Goal: Complete application form

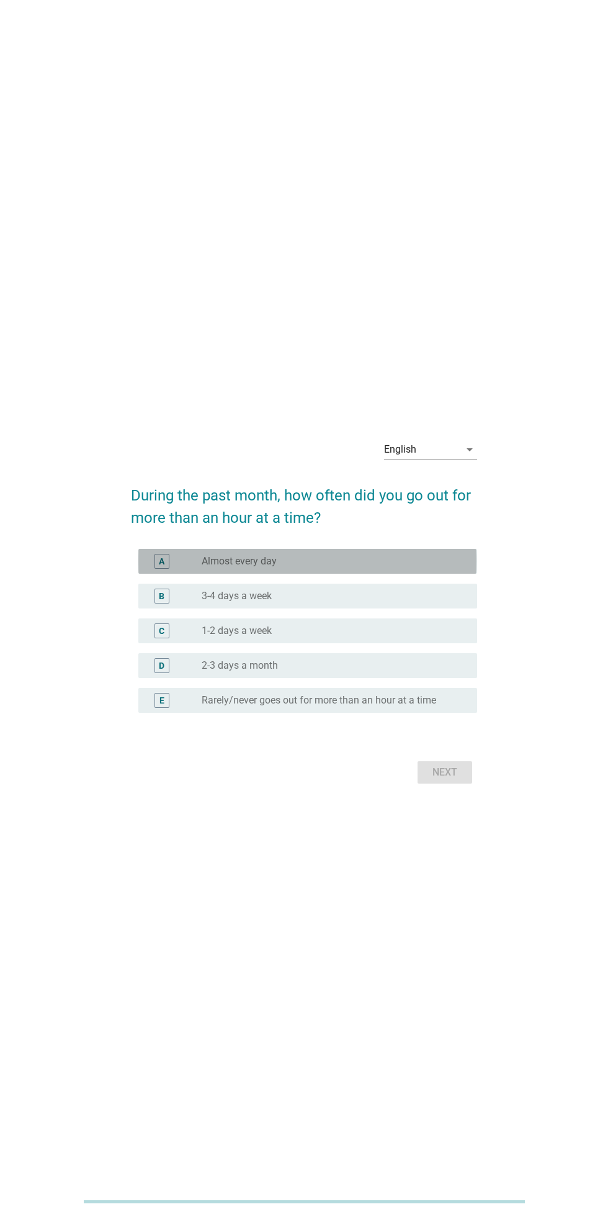
click at [402, 568] on div "radio_button_unchecked Almost every day" at bounding box center [330, 561] width 256 height 12
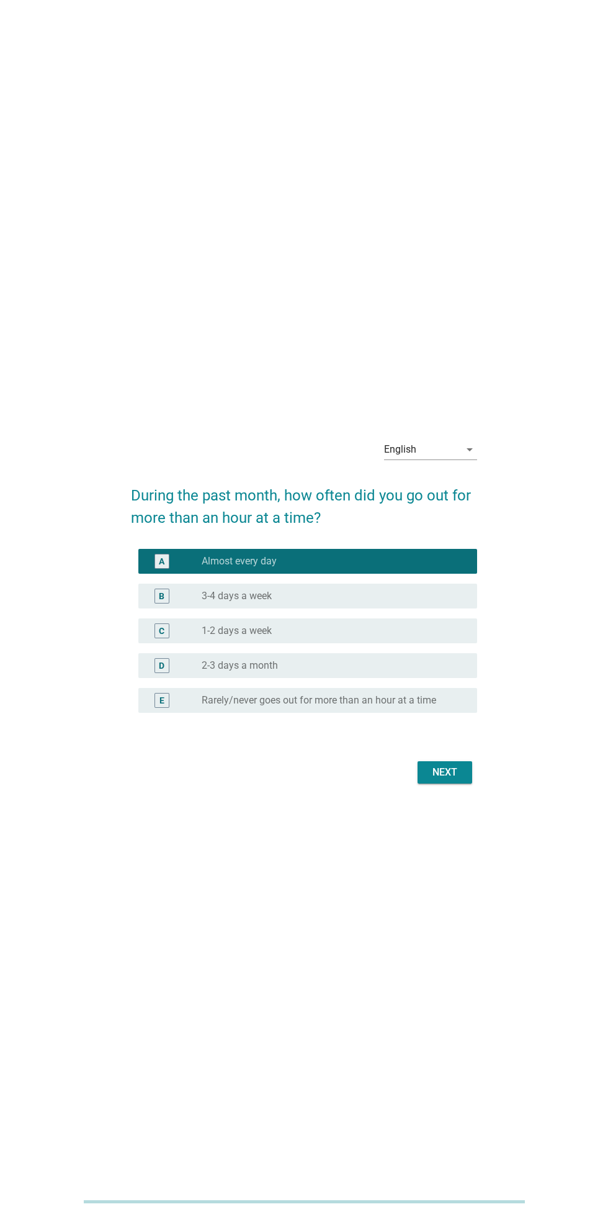
click at [469, 457] on icon "arrow_drop_down" at bounding box center [470, 449] width 15 height 15
click at [463, 531] on div "Bahasa Indonesia" at bounding box center [433, 530] width 79 height 15
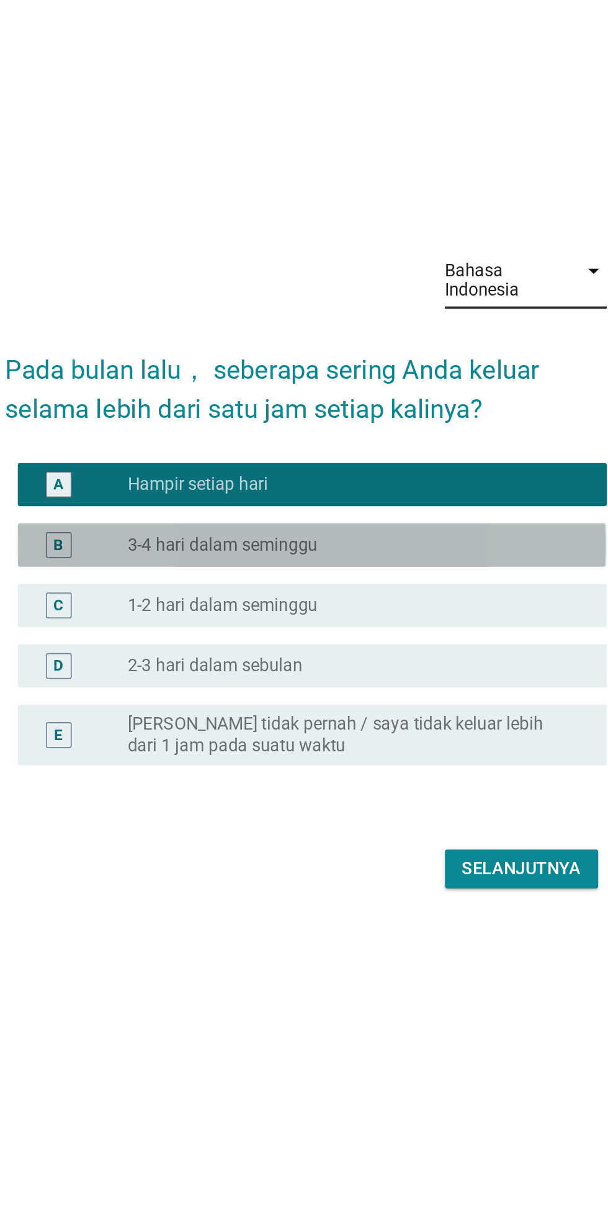
click at [423, 603] on div "radio_button_unchecked 3-4 hari dalam seminggu" at bounding box center [330, 596] width 256 height 12
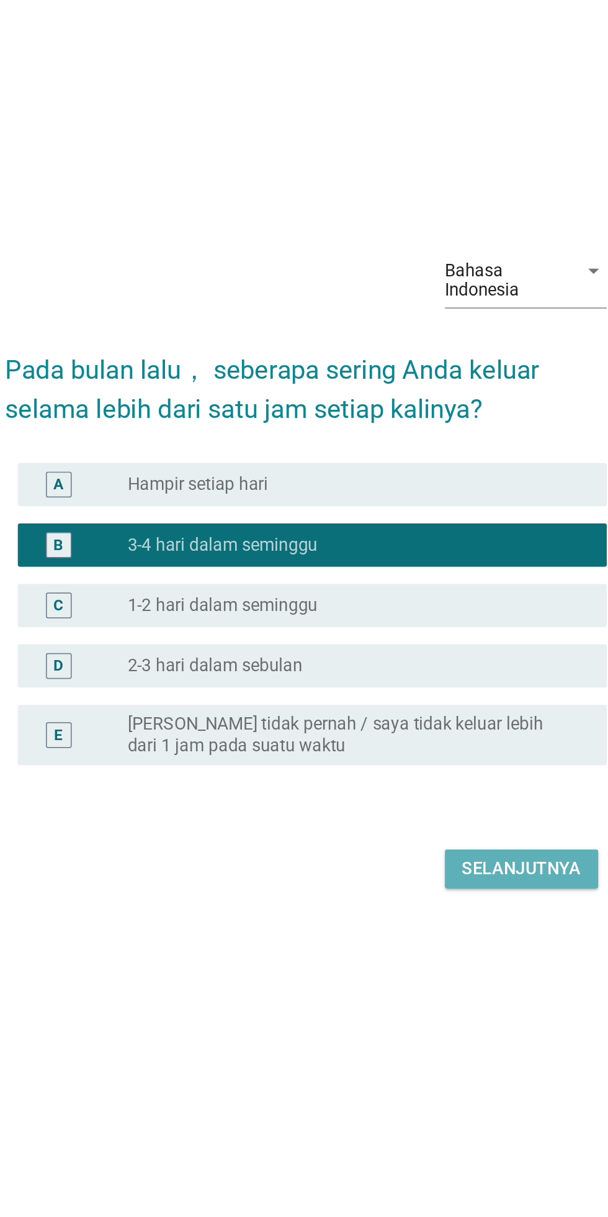
click at [440, 790] on div "Selanjutnya" at bounding box center [428, 783] width 68 height 15
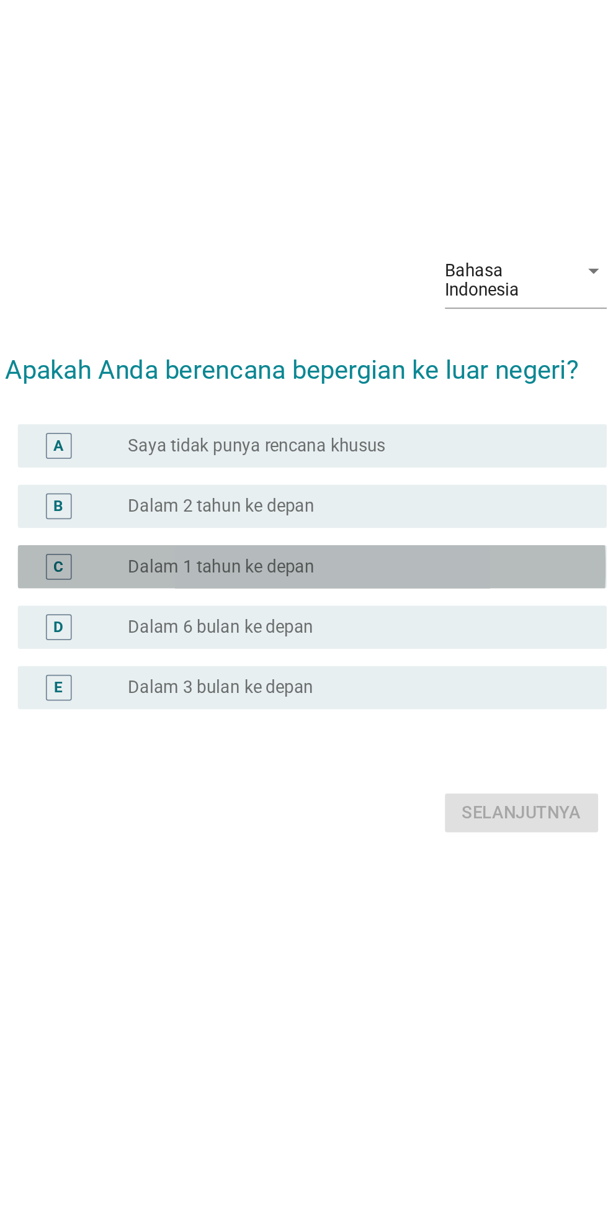
click at [380, 622] on div "C radio_button_unchecked Dalam 1 tahun ke depan" at bounding box center [307, 609] width 338 height 25
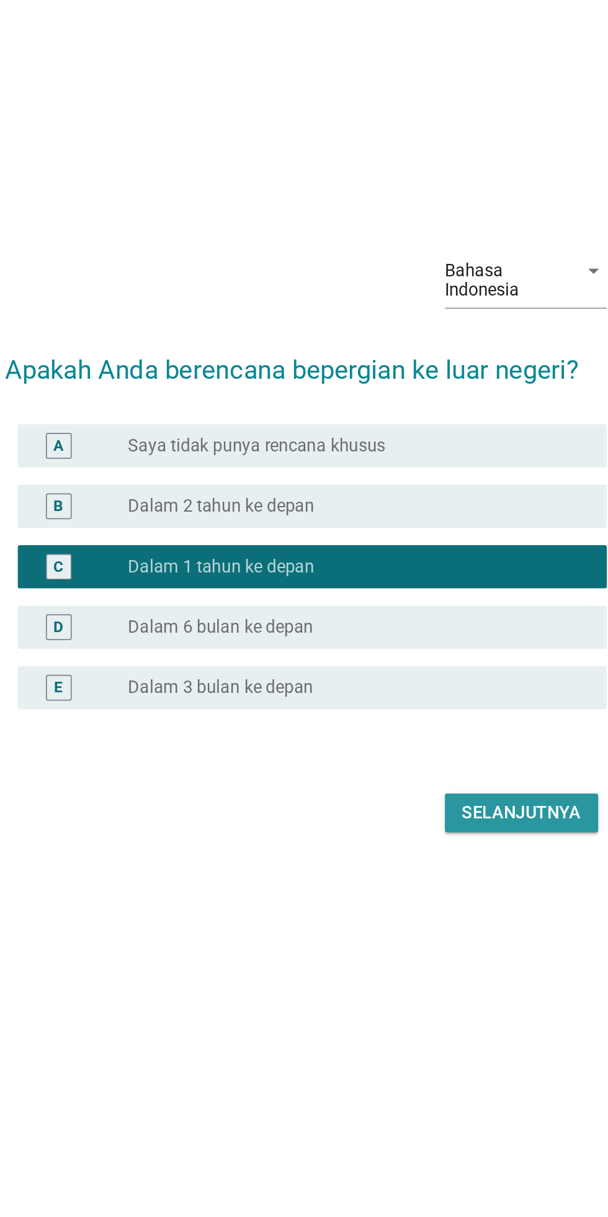
click at [428, 758] on div "Selanjutnya" at bounding box center [428, 750] width 68 height 15
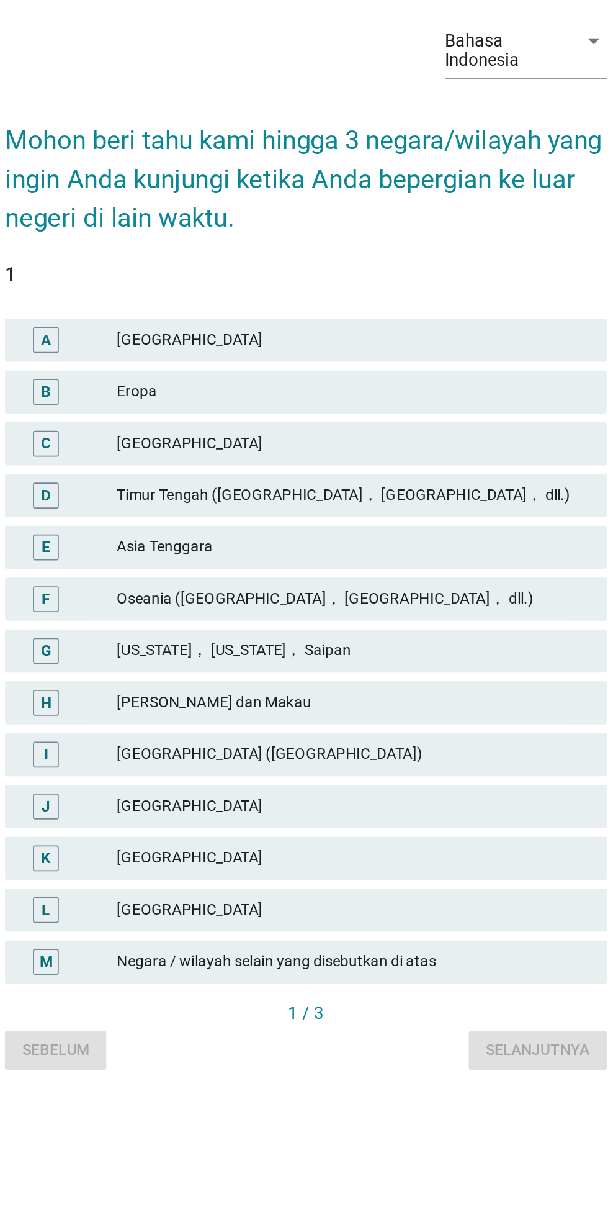
scroll to position [0, 0]
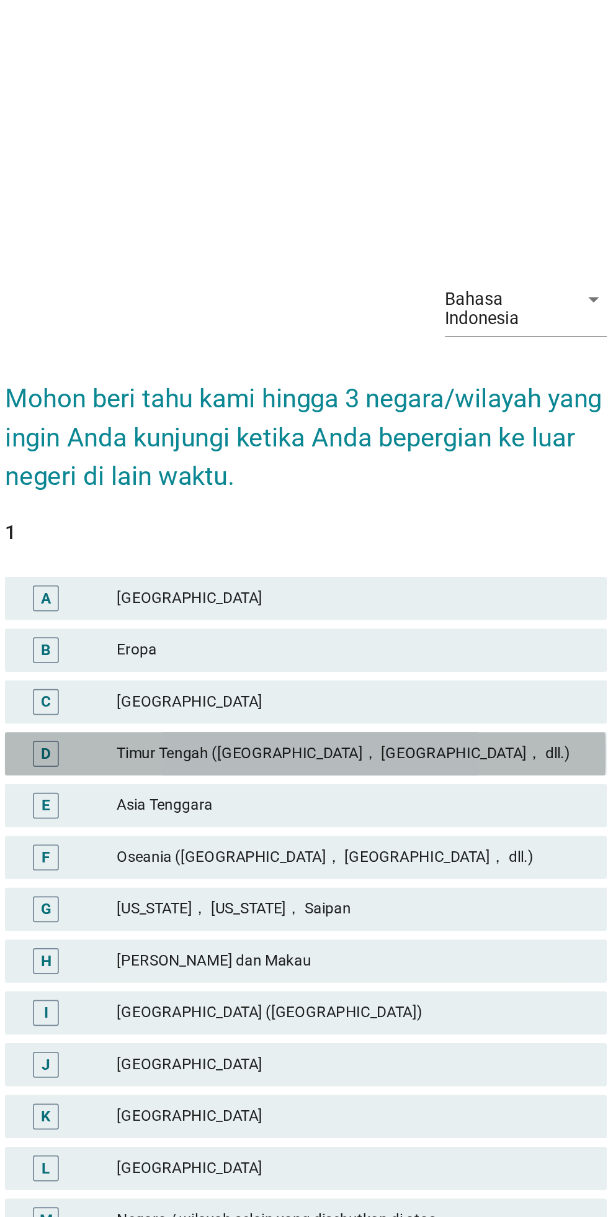
click at [395, 592] on div "Timur Tengah ([GEOGRAPHIC_DATA]， [GEOGRAPHIC_DATA]， dll.)" at bounding box center [332, 584] width 272 height 15
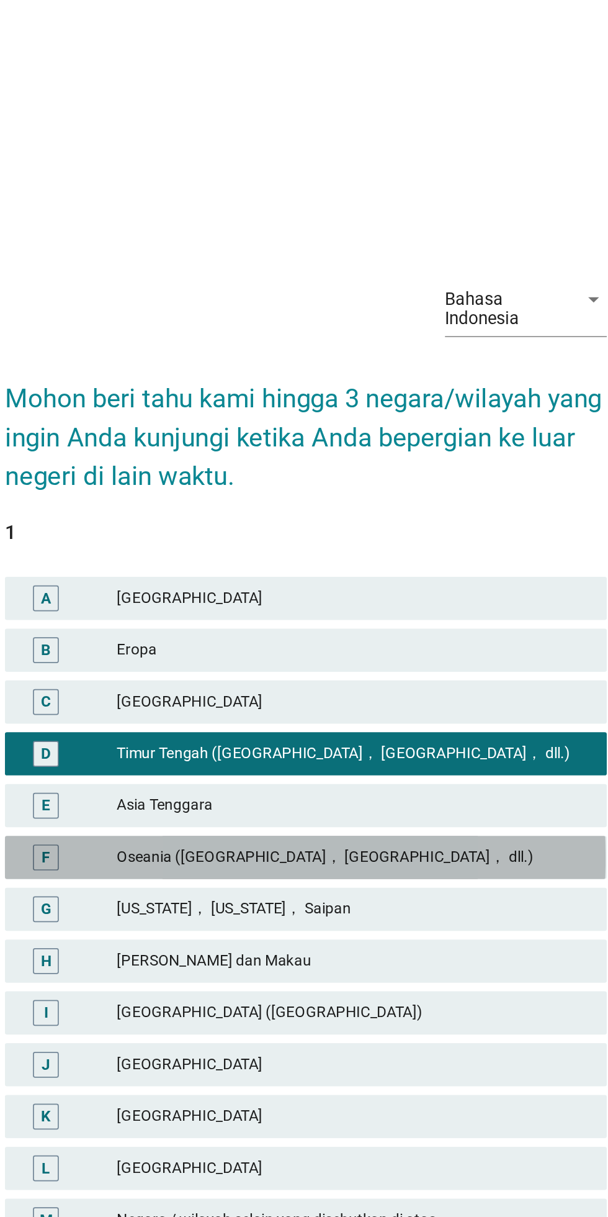
click at [394, 651] on div "Oseania ([GEOGRAPHIC_DATA]， [GEOGRAPHIC_DATA]， dll.)" at bounding box center [332, 643] width 272 height 15
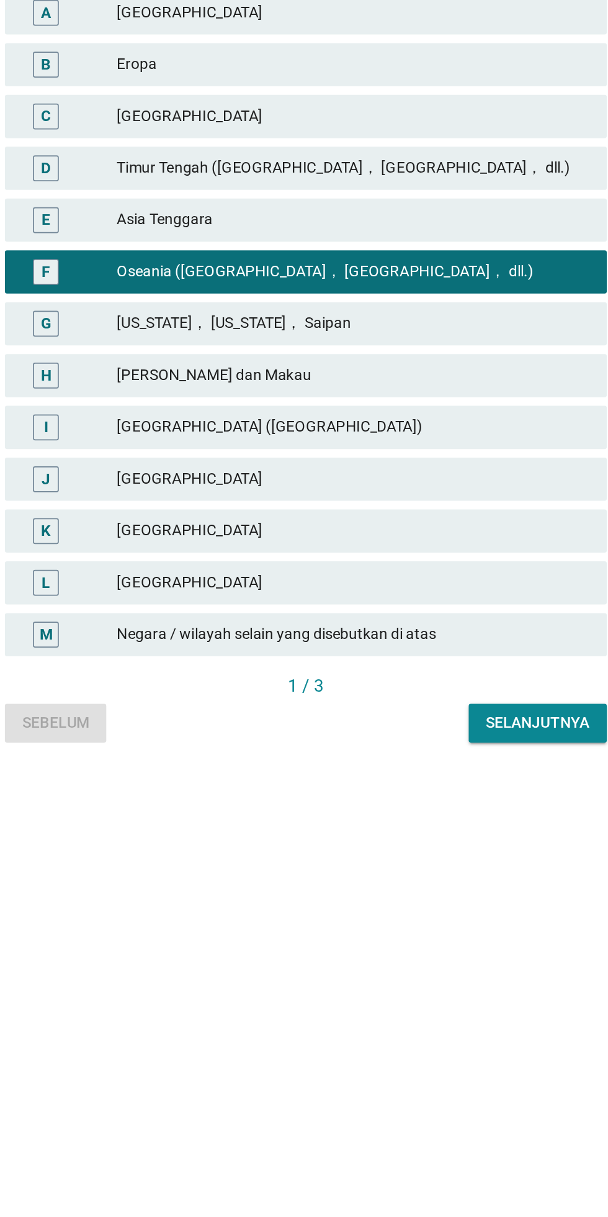
scroll to position [30, 0]
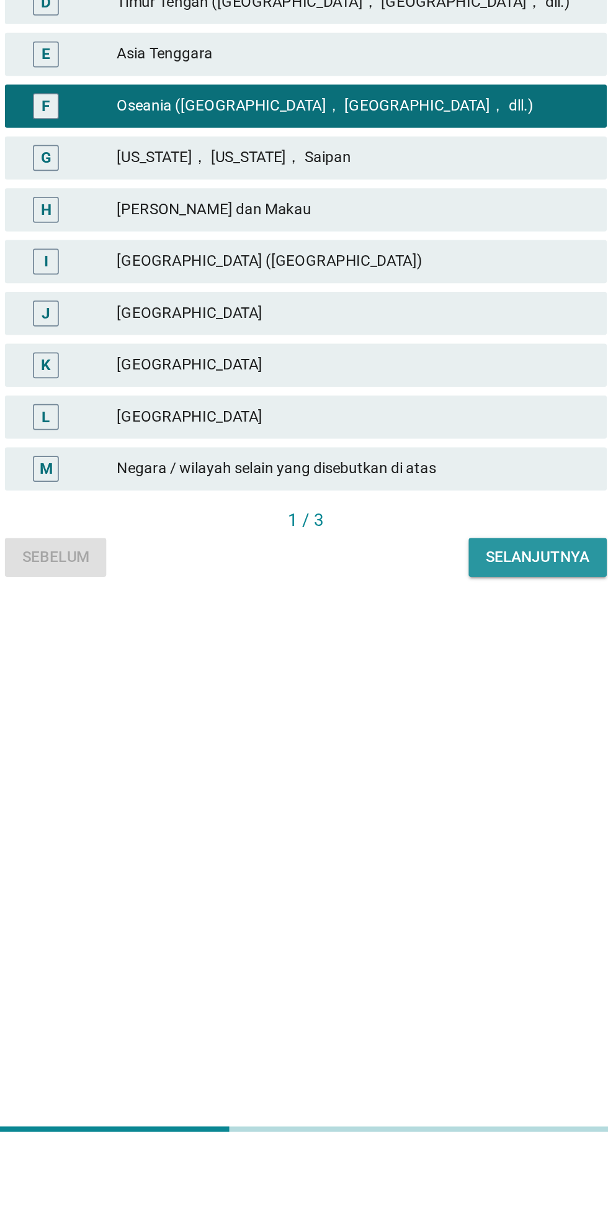
click at [435, 884] on button "Selanjutnya" at bounding box center [437, 873] width 79 height 22
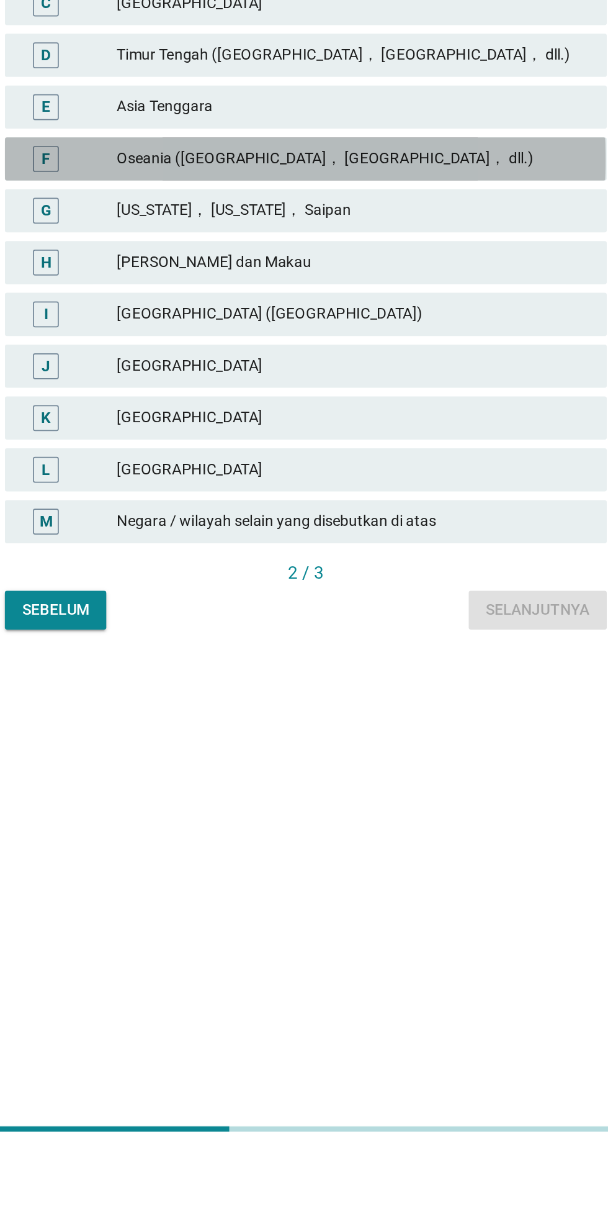
click at [189, 651] on div "F" at bounding box center [168, 643] width 55 height 15
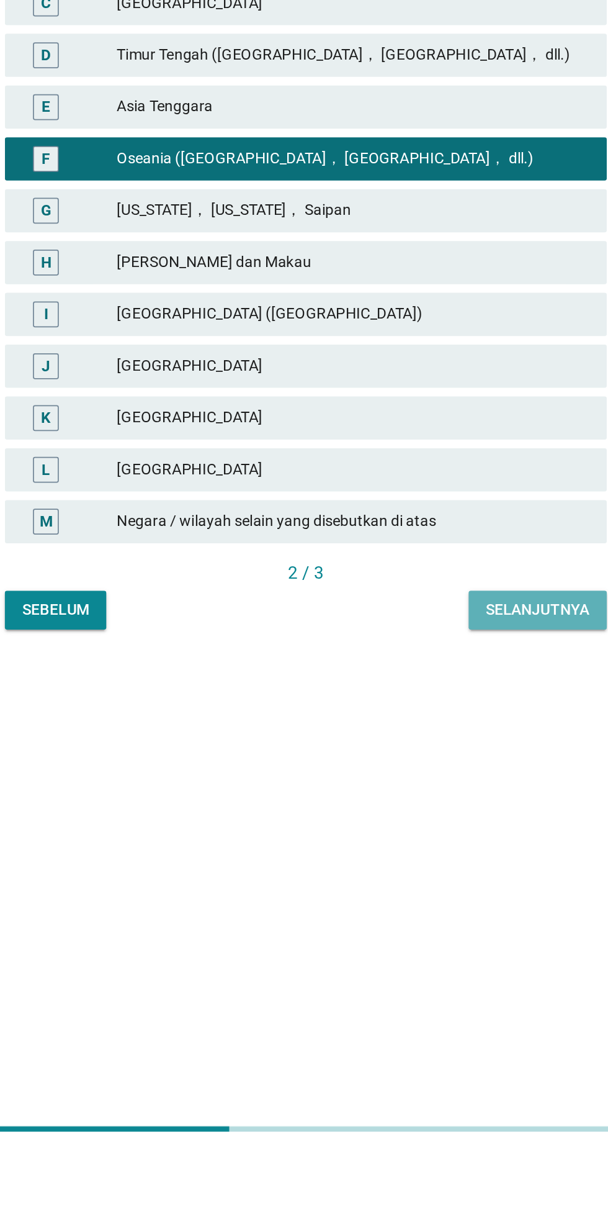
click at [443, 910] on div "Selanjutnya" at bounding box center [438, 903] width 60 height 13
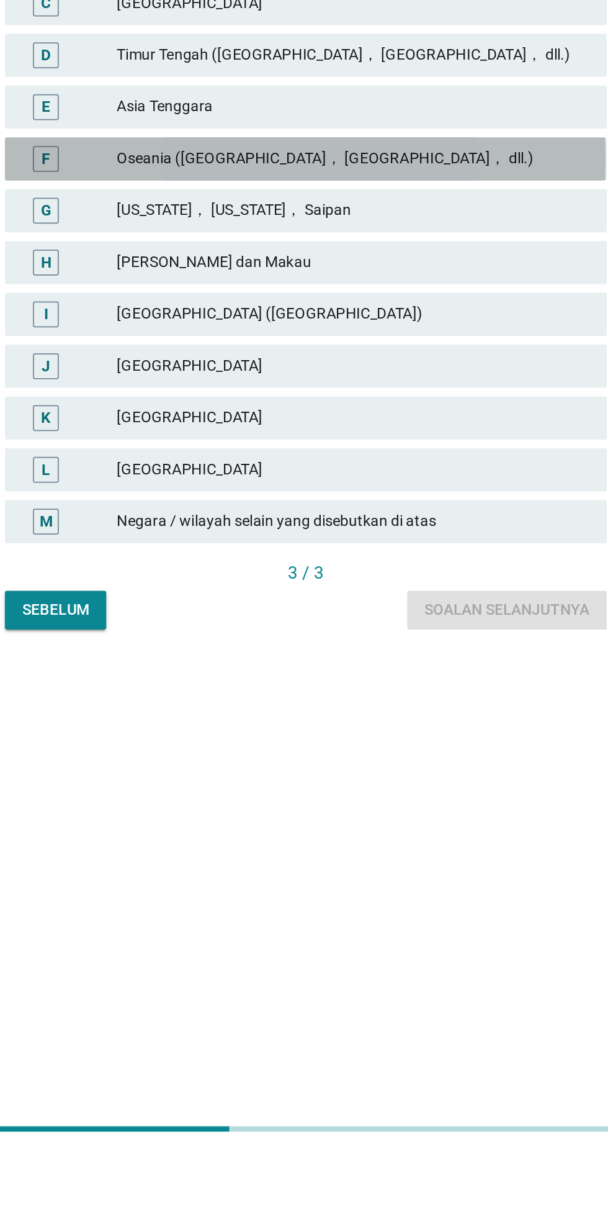
click at [196, 656] on div "F Oseania ([GEOGRAPHIC_DATA]， [GEOGRAPHIC_DATA]， dll.)" at bounding box center [304, 643] width 346 height 25
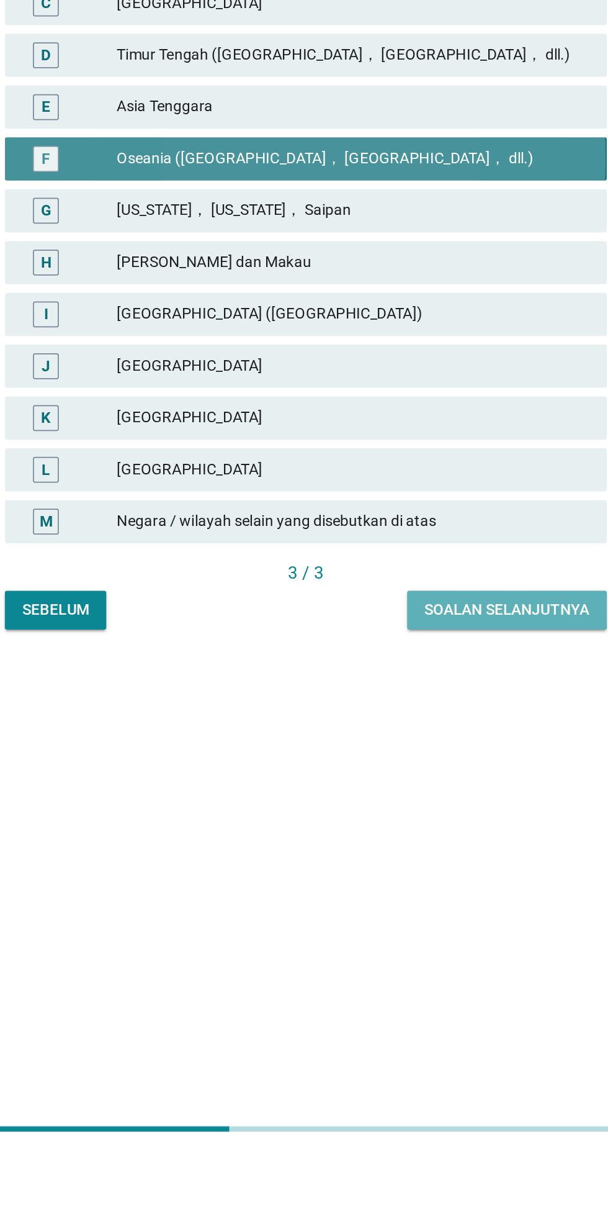
click at [431, 910] on div "Soalan selanjutnya" at bounding box center [420, 903] width 95 height 13
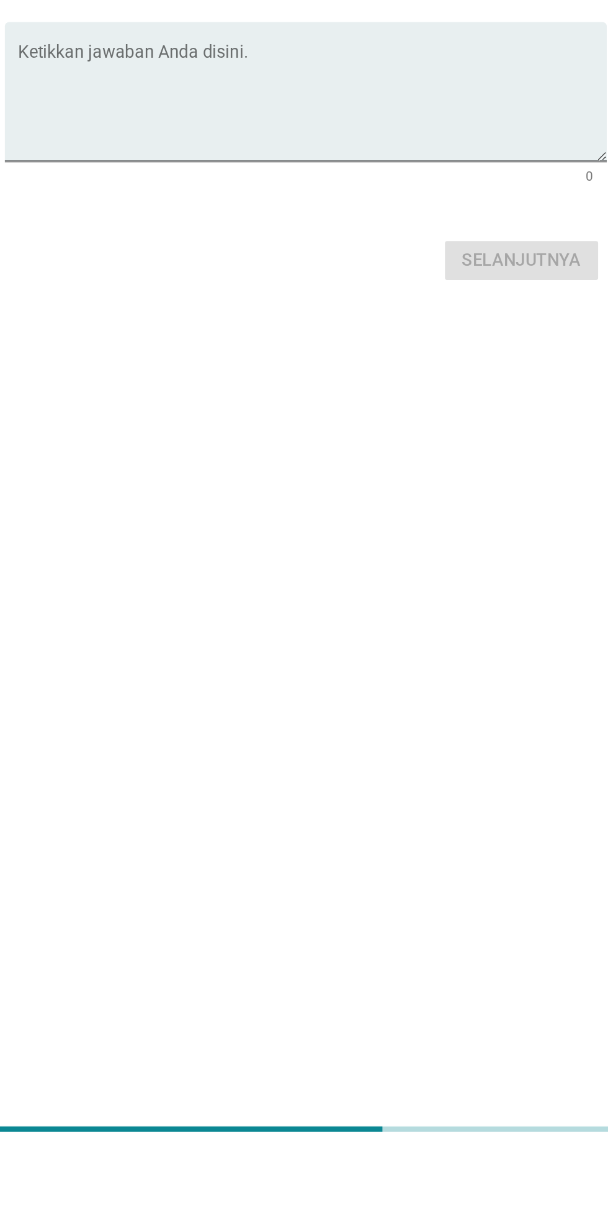
scroll to position [97, 0]
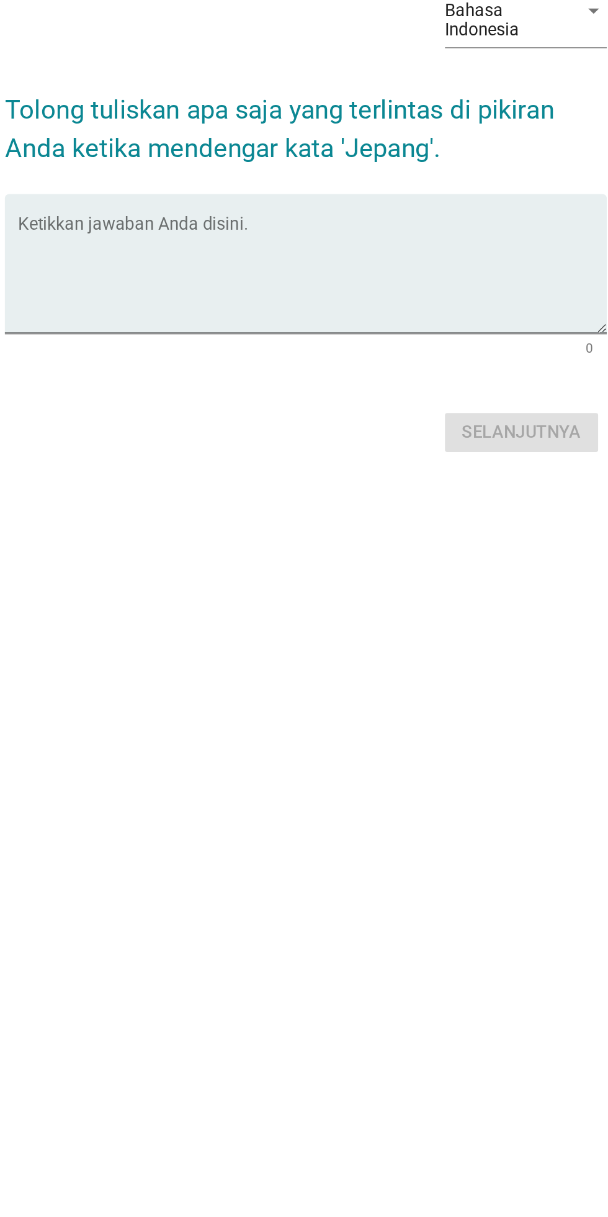
click at [196, 595] on textarea "Ketikkan jawaban Anda disini." at bounding box center [307, 612] width 338 height 65
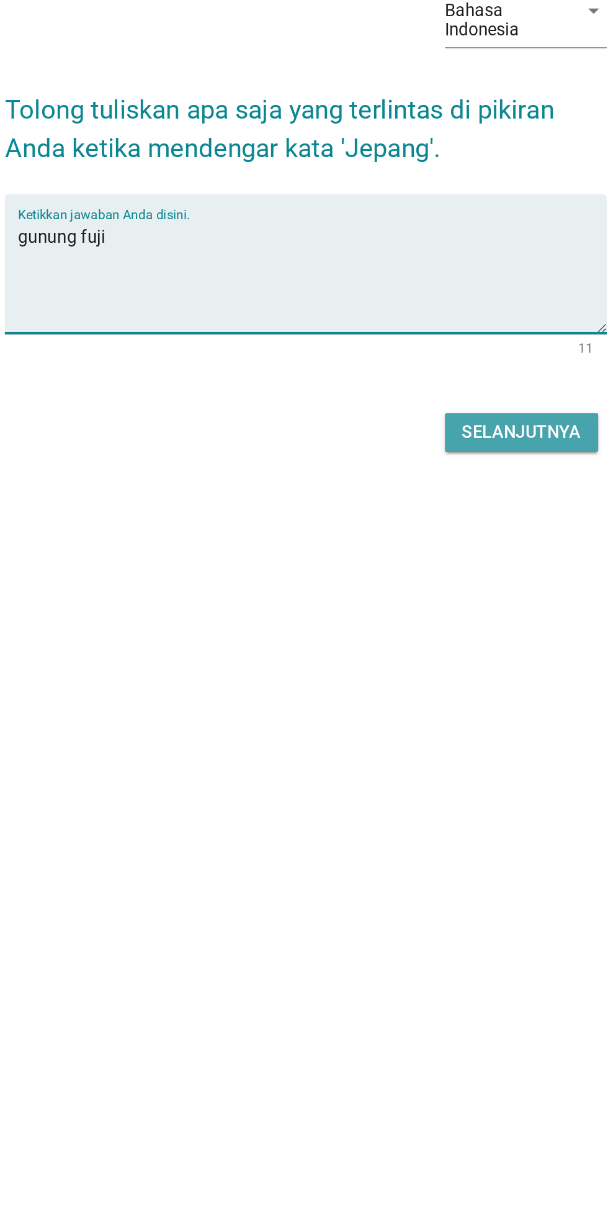
type textarea "gunung fuji"
click at [438, 695] on div "Selanjutnya" at bounding box center [428, 702] width 68 height 15
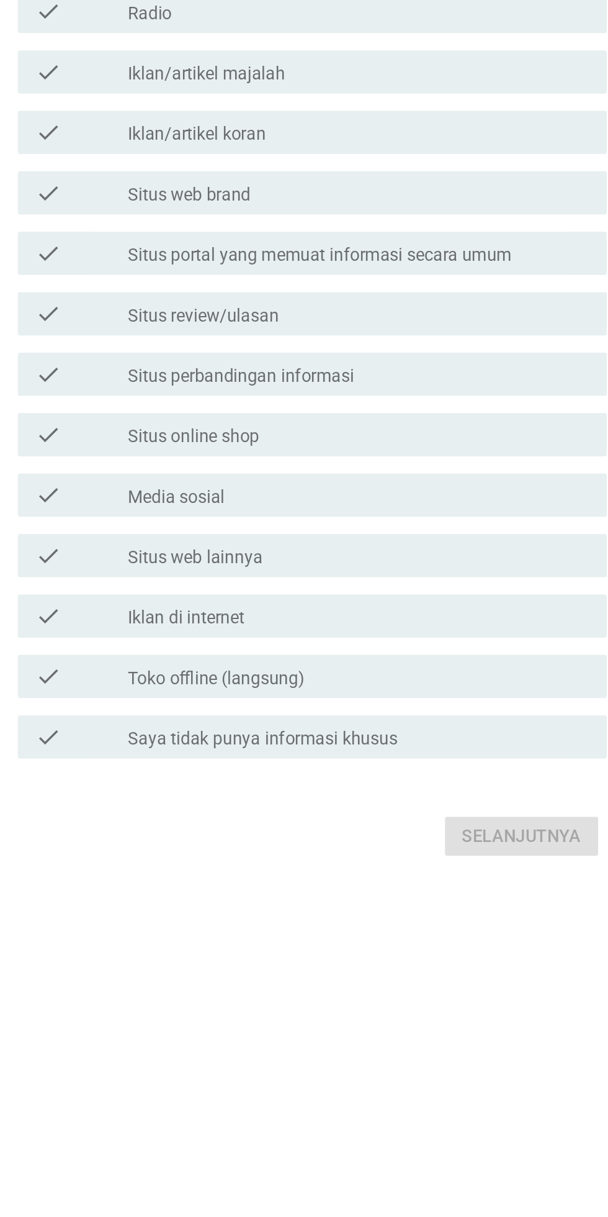
scroll to position [0, 0]
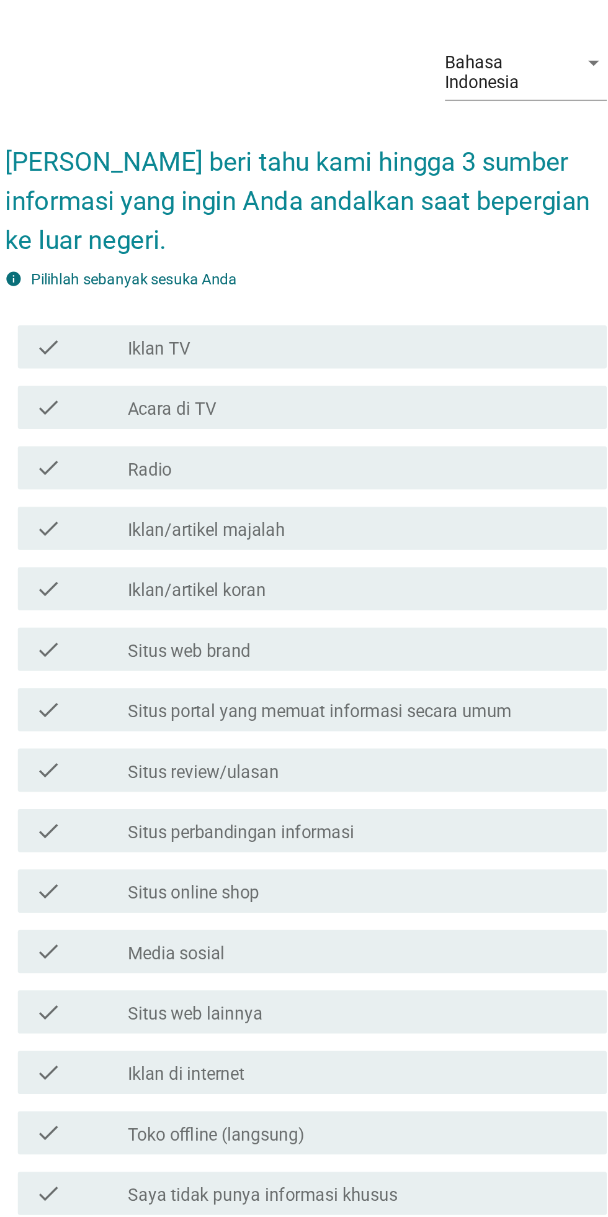
click at [391, 503] on div "check check_box_outline_blank Radio" at bounding box center [307, 490] width 338 height 25
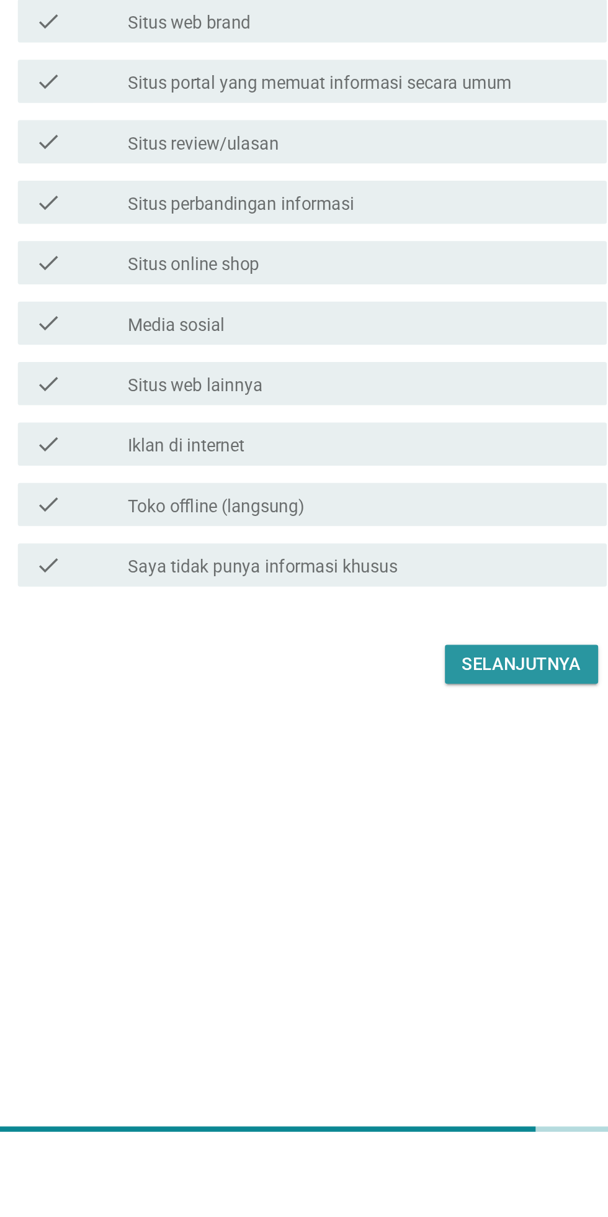
click at [445, 942] on div "Selanjutnya" at bounding box center [428, 934] width 68 height 15
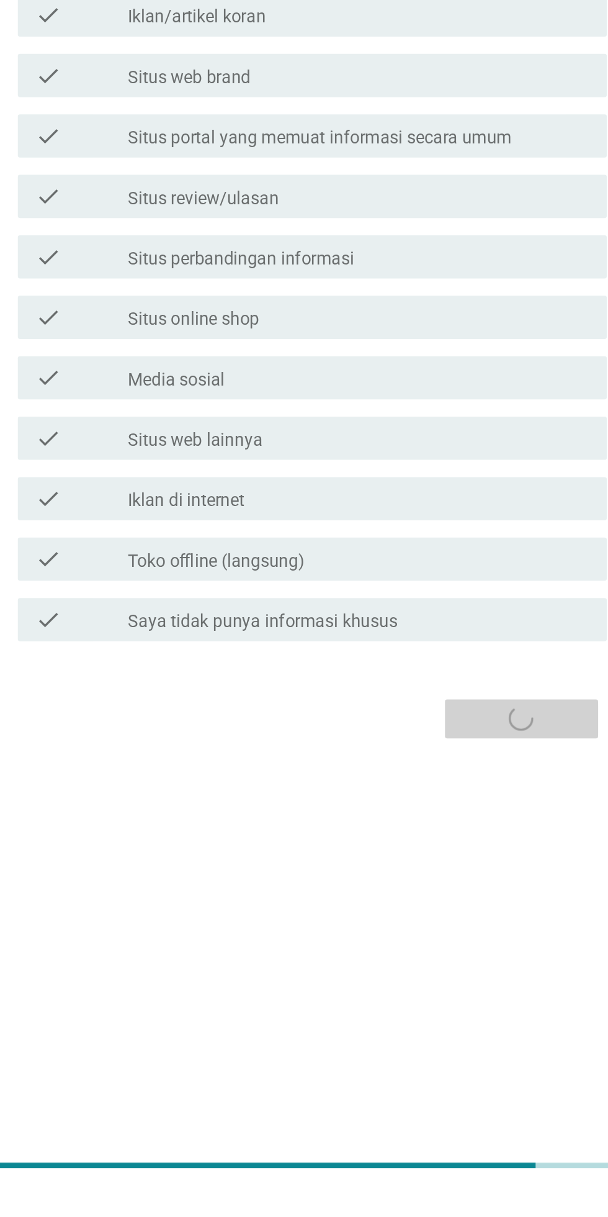
scroll to position [69, 0]
